Goal: Task Accomplishment & Management: Complete application form

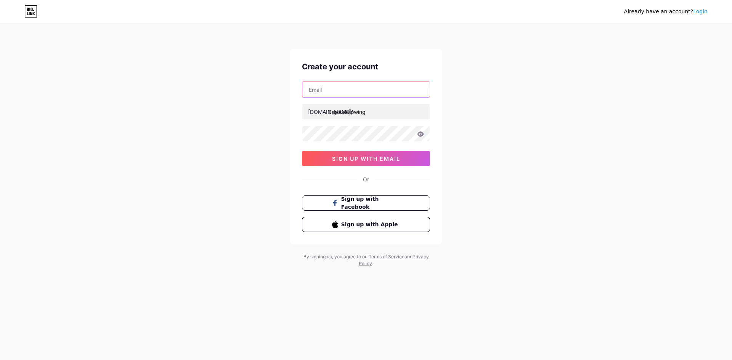
drag, startPoint x: 343, startPoint y: 85, endPoint x: 348, endPoint y: 86, distance: 5.0
click at [343, 85] on input "text" at bounding box center [365, 89] width 127 height 15
click at [343, 95] on input "text" at bounding box center [365, 89] width 127 height 15
type input "baptistetowing68@gmail.com"
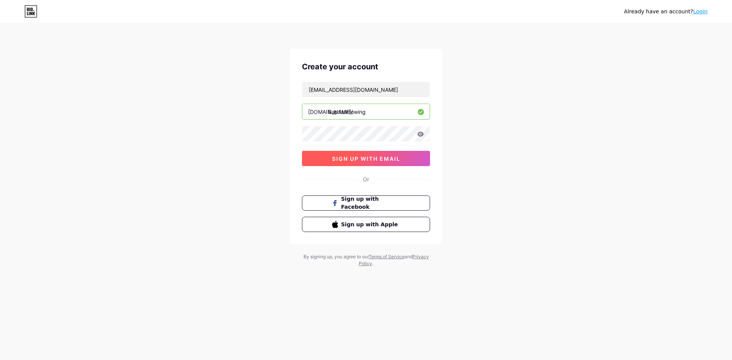
click at [334, 159] on span "sign up with email" at bounding box center [366, 159] width 68 height 6
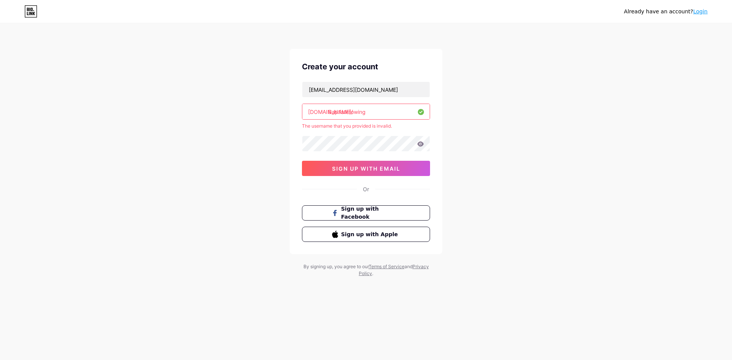
click at [330, 114] on input "Baptistetowing" at bounding box center [365, 111] width 127 height 15
click at [366, 114] on input "Baptistetowing" at bounding box center [365, 111] width 127 height 15
click at [334, 109] on input "Baptistetowing" at bounding box center [365, 111] width 127 height 15
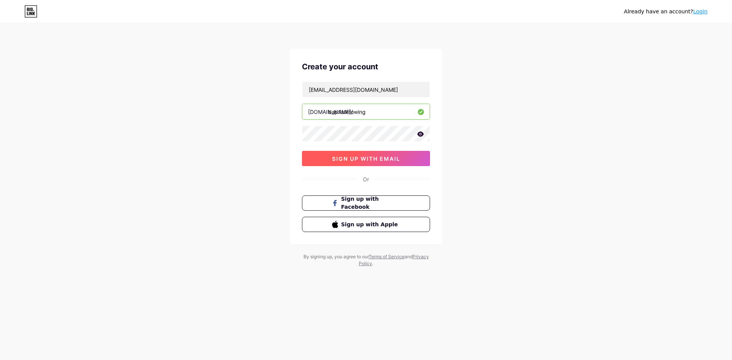
type input "baptistetowing"
click at [355, 159] on span "sign up with email" at bounding box center [366, 159] width 68 height 6
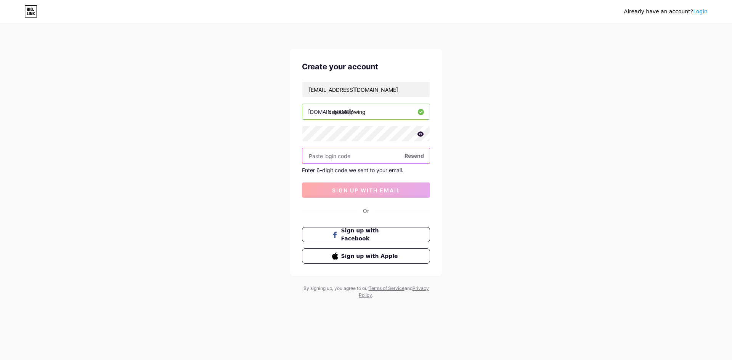
click at [350, 157] on input "text" at bounding box center [365, 155] width 127 height 15
paste input "591429"
type input "591429"
click at [344, 189] on span "sign up with email" at bounding box center [366, 190] width 68 height 6
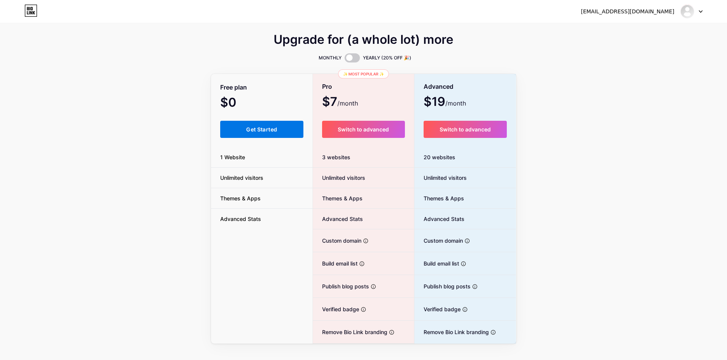
click at [267, 130] on span "Get Started" at bounding box center [261, 129] width 31 height 6
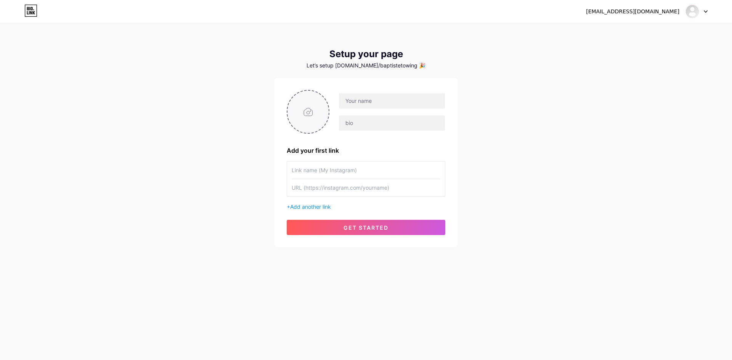
click at [311, 113] on input "file" at bounding box center [308, 112] width 41 height 42
type input "C:\fakepath\grgr.jpg"
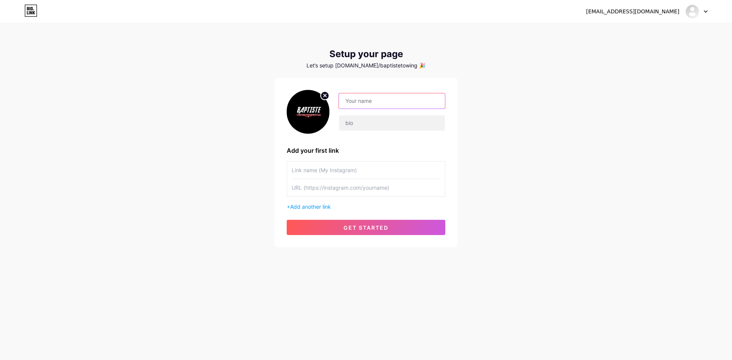
click at [384, 93] on input "text" at bounding box center [392, 100] width 106 height 15
paste input "Baptiste Towing and Transport"
type input "Baptiste Towing and Transport"
click at [390, 119] on input "text" at bounding box center [392, 123] width 106 height 15
paste input "Request a towing quote at Baptistetowing.com right now to benefit from trustwor…"
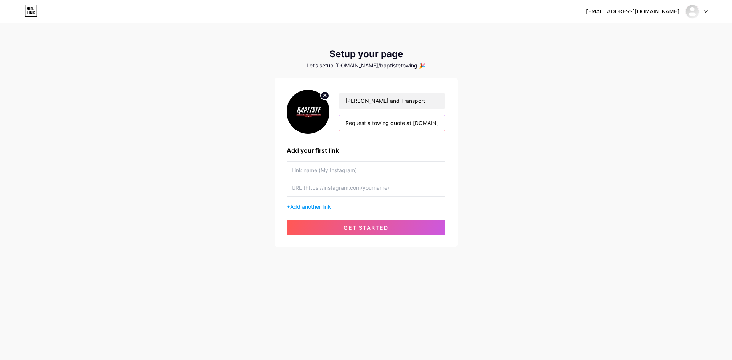
scroll to position [0, 323]
type input "Request a towing quote at Baptistetowing.com right now to benefit from trustwor…"
click at [347, 185] on input "text" at bounding box center [366, 187] width 149 height 17
click at [348, 177] on input "text" at bounding box center [366, 170] width 149 height 17
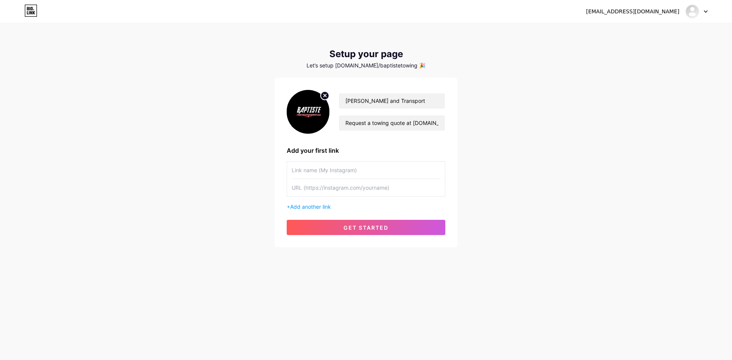
paste input "get a Towing quote today"
type input "get a Towing quote today"
paste input "https://www.baptistetowing.com/#services-section"
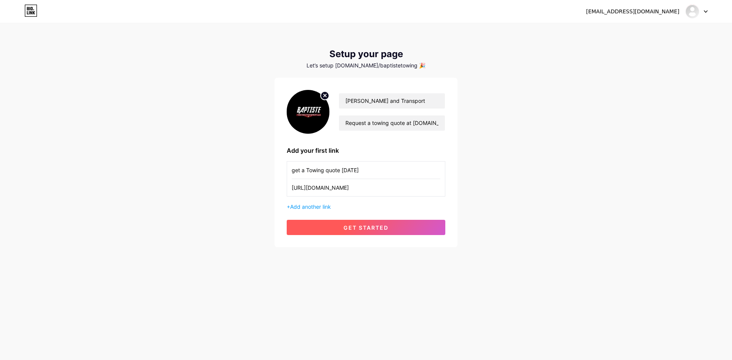
type input "https://www.baptistetowing.com/#services-section"
click at [358, 226] on span "get started" at bounding box center [366, 228] width 45 height 6
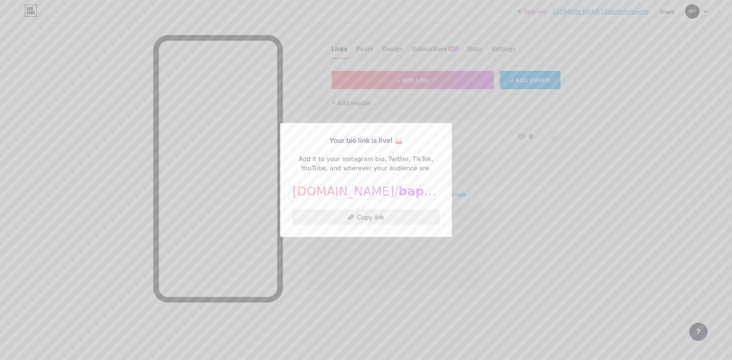
click at [396, 216] on button "Copy link" at bounding box center [366, 217] width 147 height 15
